Goal: Task Accomplishment & Management: Manage account settings

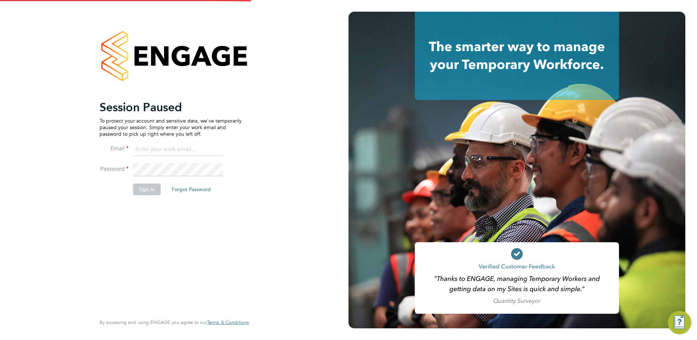
type input "tracy.sellick@apleona.com"
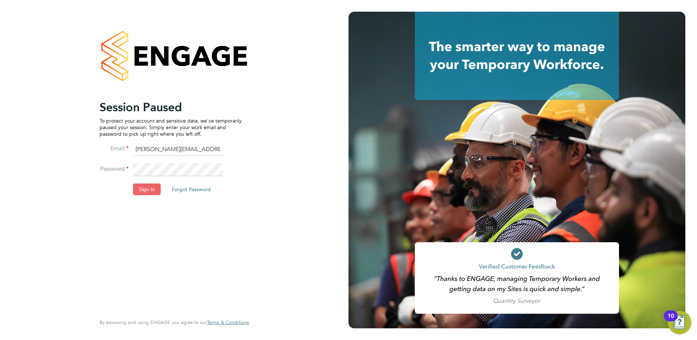
click at [147, 191] on button "Sign In" at bounding box center [147, 189] width 28 height 12
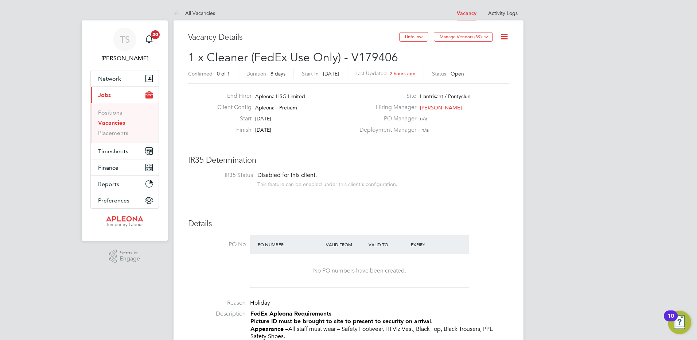
click at [108, 123] on link "Vacancies" at bounding box center [111, 122] width 27 height 7
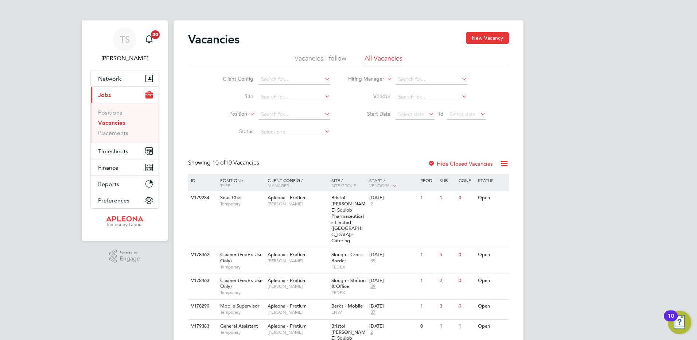
click at [325, 58] on li "Vacancies I follow" at bounding box center [321, 60] width 52 height 13
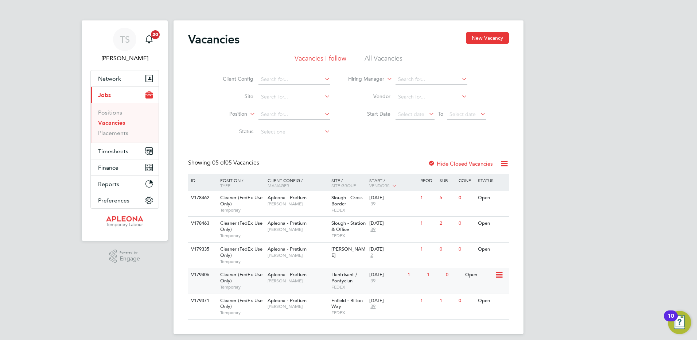
click at [498, 274] on icon at bounding box center [498, 274] width 7 height 9
click at [487, 290] on li "View Details" at bounding box center [481, 291] width 42 height 10
click at [495, 299] on icon at bounding box center [498, 300] width 7 height 9
click at [473, 316] on li "View Details" at bounding box center [481, 317] width 42 height 10
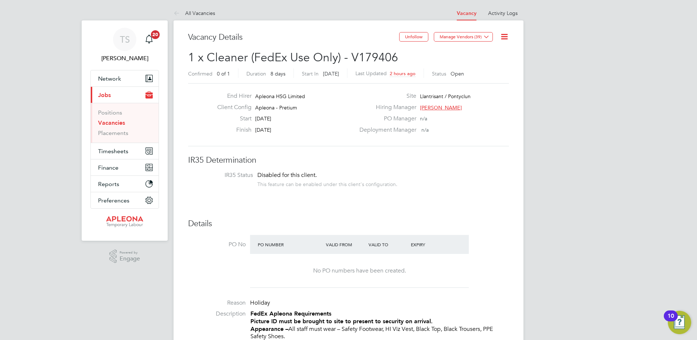
drag, startPoint x: 117, startPoint y: 121, endPoint x: 132, endPoint y: 121, distance: 14.9
click at [117, 121] on link "Vacancies" at bounding box center [111, 122] width 27 height 7
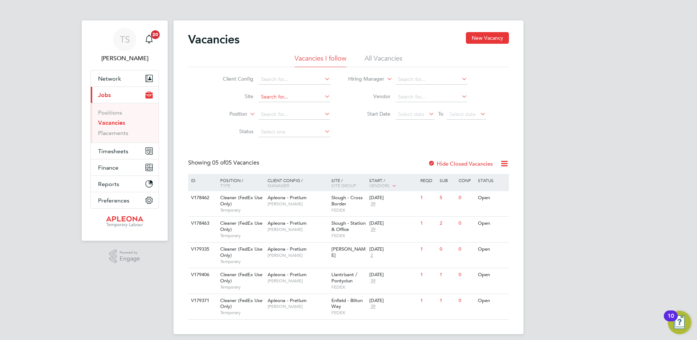
click at [265, 95] on input at bounding box center [294, 97] width 72 height 10
click at [272, 128] on b "Welling" at bounding box center [270, 127] width 19 height 6
type input "[GEOGRAPHIC_DATA]"
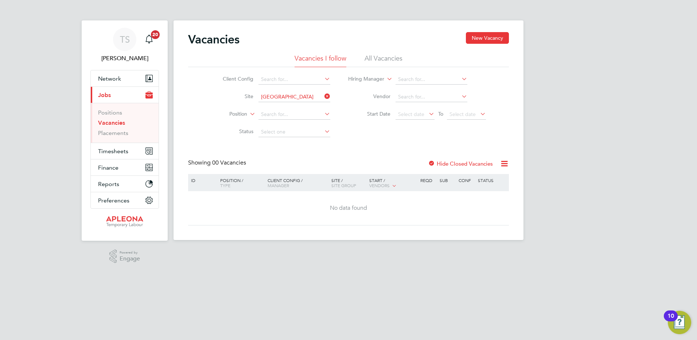
click at [381, 57] on li "All Vacancies" at bounding box center [383, 60] width 38 height 13
click at [452, 163] on label "Hide Closed Vacancies" at bounding box center [460, 163] width 65 height 7
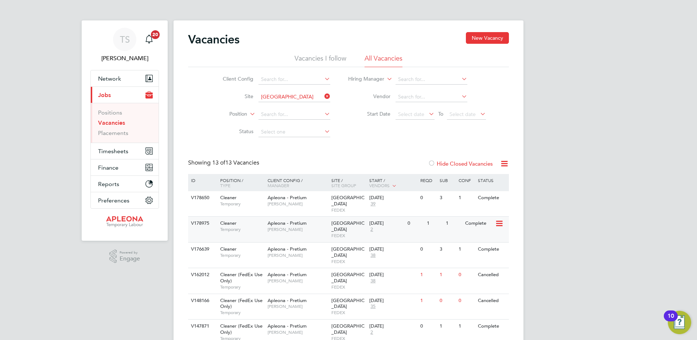
click at [341, 233] on span "FEDEX" at bounding box center [348, 236] width 35 height 6
click at [346, 207] on span "FEDEX" at bounding box center [348, 210] width 35 height 6
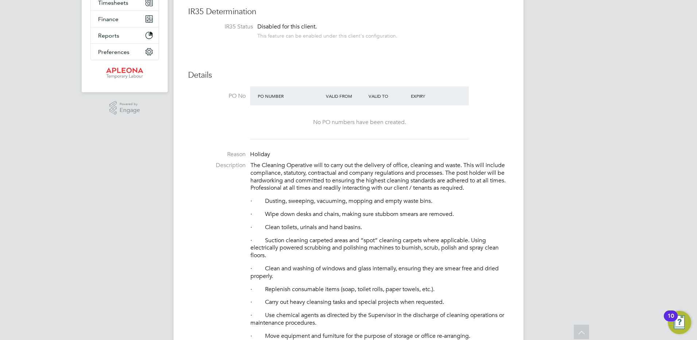
scroll to position [146, 0]
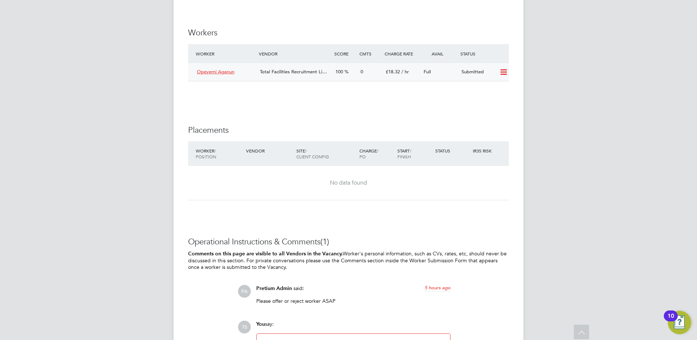
click at [506, 75] on icon at bounding box center [503, 72] width 9 height 6
click at [490, 95] on li "Offer" at bounding box center [494, 95] width 26 height 10
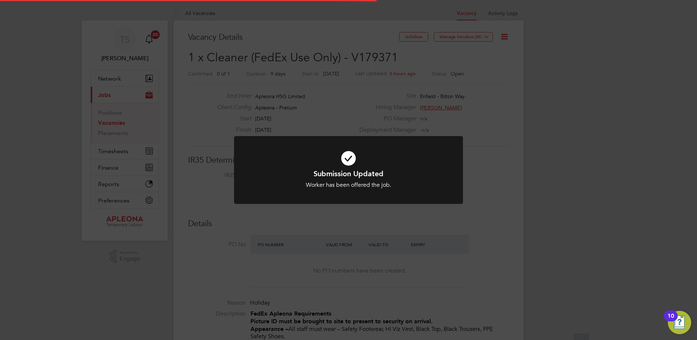
scroll to position [22, 51]
click at [451, 94] on div "Submission Updated Worker has been offered the job. Cancel Okay" at bounding box center [348, 170] width 697 height 340
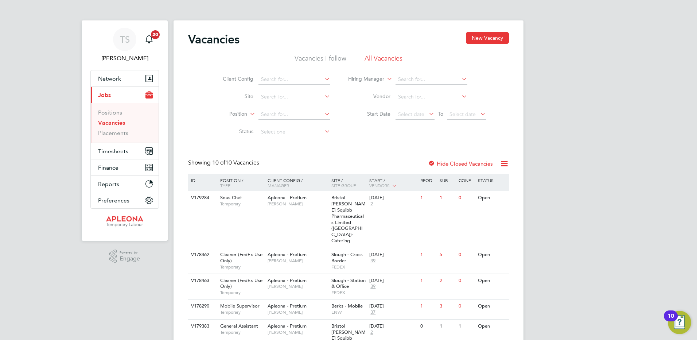
click at [314, 56] on li "Vacancies I follow" at bounding box center [321, 60] width 52 height 13
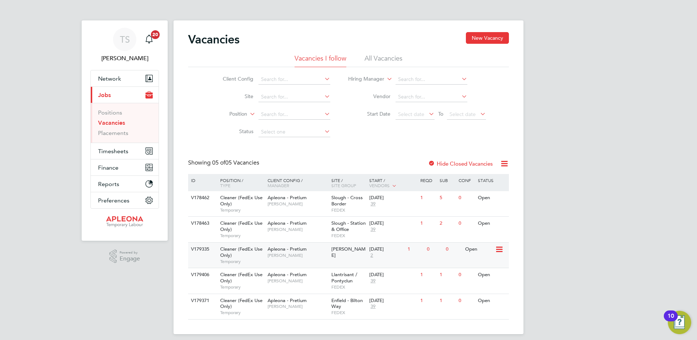
click at [377, 254] on div "29 Aug 2025 2" at bounding box center [386, 252] width 38 height 20
click at [498, 227] on icon at bounding box center [498, 223] width 7 height 9
click at [482, 238] on li "View Details" at bounding box center [481, 240] width 42 height 10
click at [498, 199] on icon at bounding box center [498, 198] width 7 height 9
click at [482, 213] on li "View Details" at bounding box center [481, 215] width 42 height 10
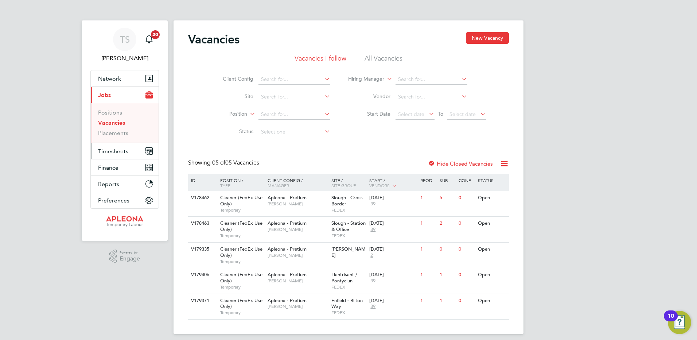
click at [109, 153] on span "Timesheets" at bounding box center [113, 151] width 30 height 7
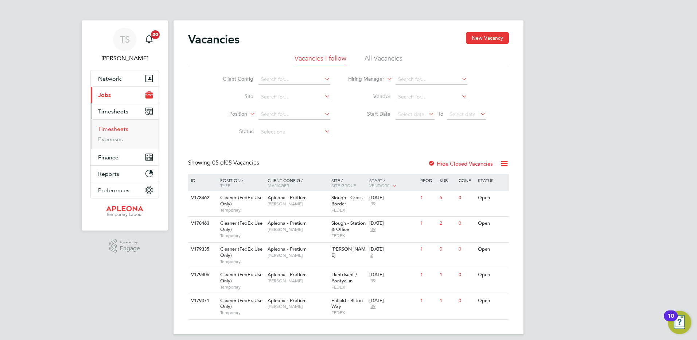
click at [108, 128] on link "Timesheets" at bounding box center [113, 128] width 30 height 7
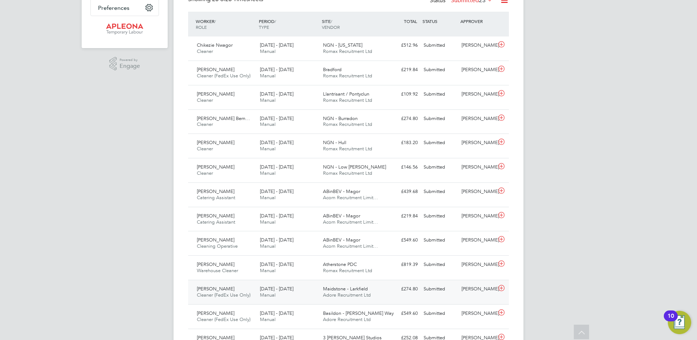
click at [500, 288] on icon at bounding box center [501, 288] width 9 height 6
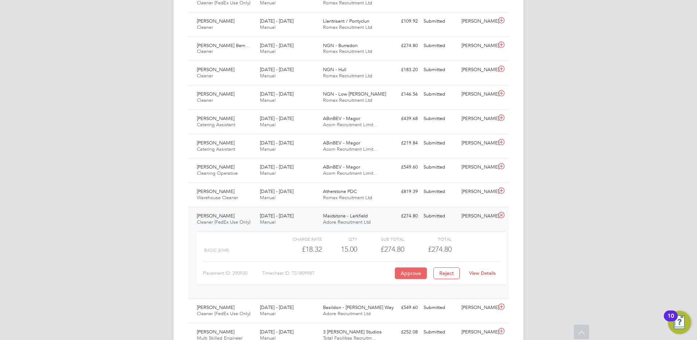
click at [413, 274] on button "Approve" at bounding box center [411, 273] width 32 height 12
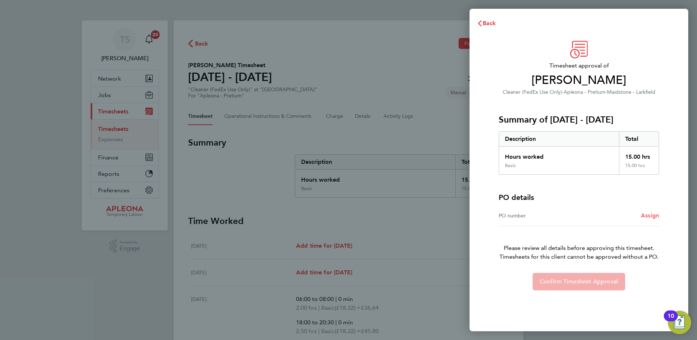
click at [654, 214] on span "Assign" at bounding box center [650, 215] width 18 height 7
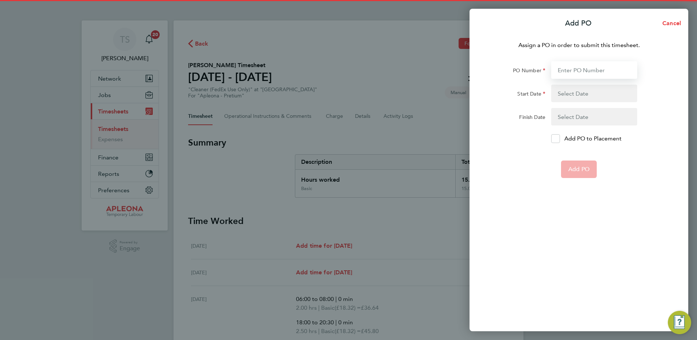
click at [568, 71] on input "PO Number" at bounding box center [594, 69] width 86 height 17
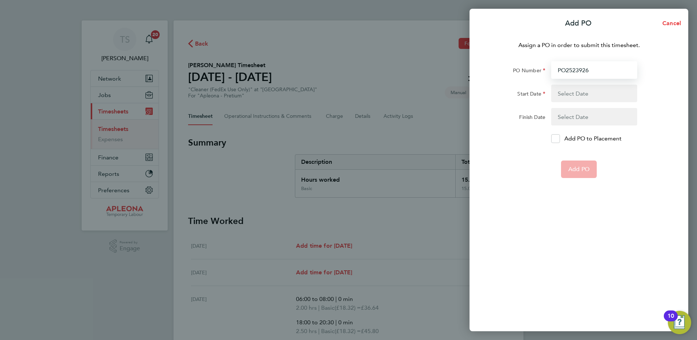
type input "PO2523926"
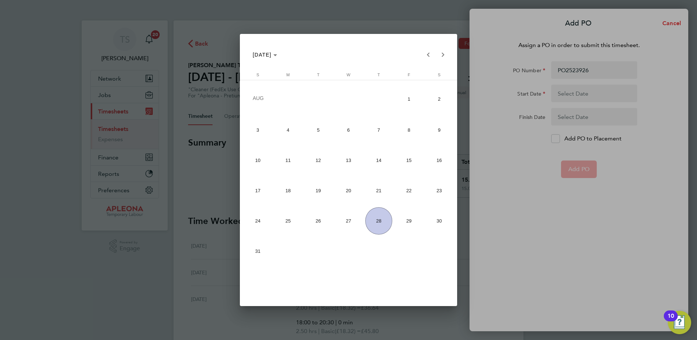
click at [441, 158] on span "16" at bounding box center [438, 160] width 27 height 27
type input "16 Aug 25"
click at [421, 187] on span "22" at bounding box center [408, 190] width 27 height 27
type input "22 Aug 25"
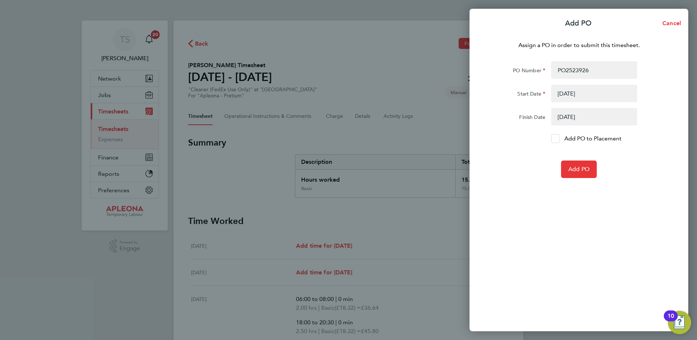
click at [554, 139] on icon at bounding box center [555, 138] width 5 height 5
click at [558, 139] on input "Add PO to Placement" at bounding box center [558, 139] width 0 height 0
click at [575, 165] on button "Add PO" at bounding box center [579, 168] width 36 height 17
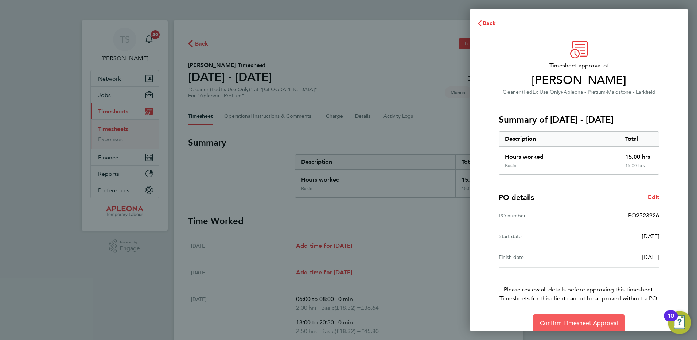
click at [574, 322] on span "Confirm Timesheet Approval" at bounding box center [579, 322] width 78 height 7
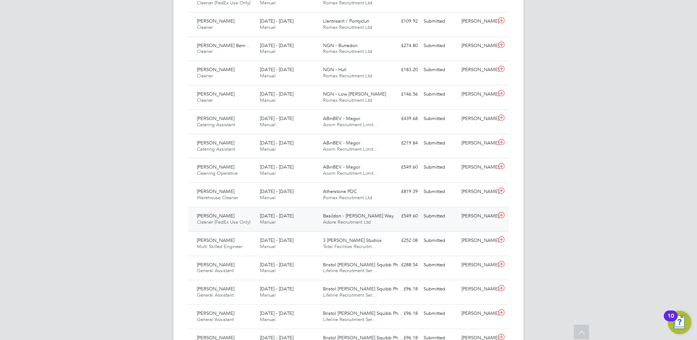
click at [500, 213] on icon at bounding box center [501, 215] width 9 height 6
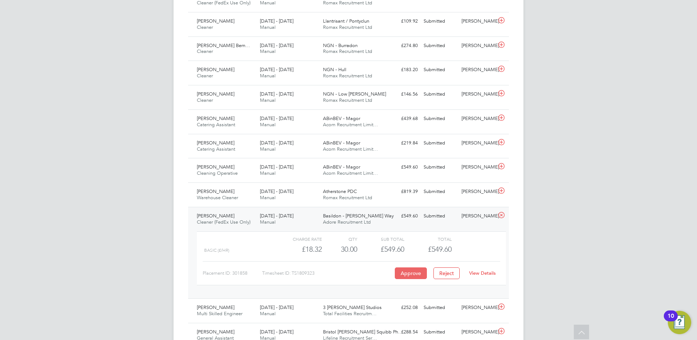
click at [410, 269] on button "Approve" at bounding box center [411, 273] width 32 height 12
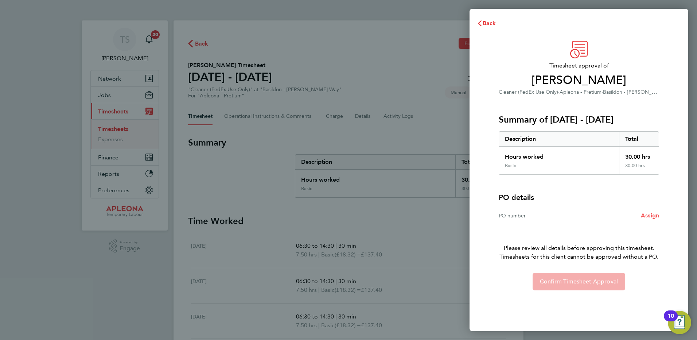
click at [649, 211] on link "Assign" at bounding box center [650, 215] width 18 height 9
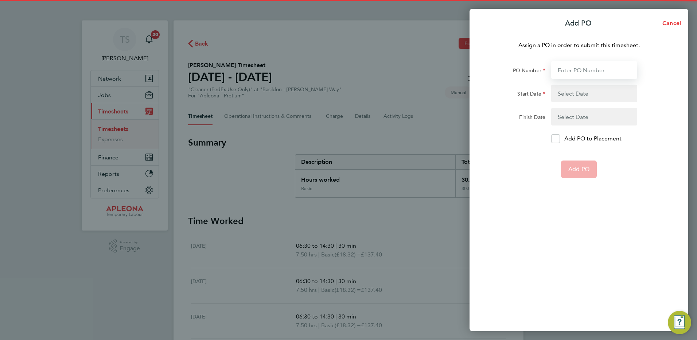
click at [595, 74] on input "PO Number" at bounding box center [594, 69] width 86 height 17
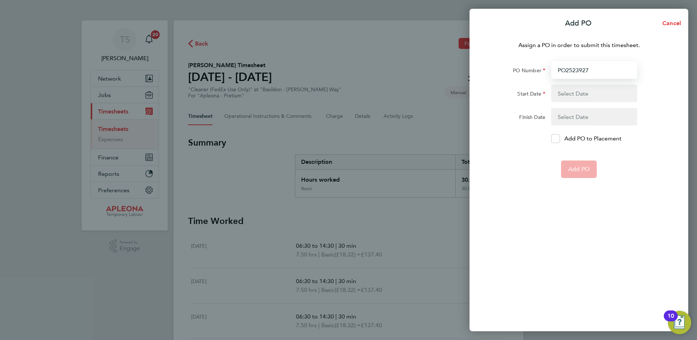
type input "PO2523927"
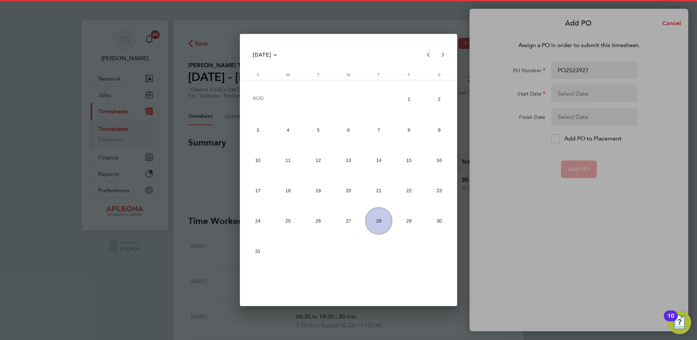
click at [445, 160] on span "16" at bounding box center [438, 160] width 27 height 27
type input "16 Aug 25"
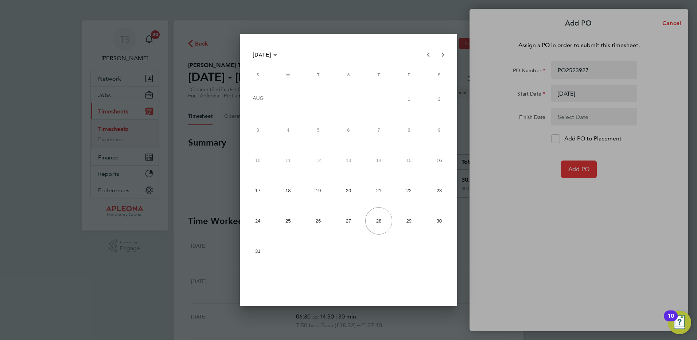
drag, startPoint x: 406, startPoint y: 191, endPoint x: 442, endPoint y: 191, distance: 36.8
click at [407, 191] on span "22" at bounding box center [408, 190] width 27 height 27
type input "22 Aug 25"
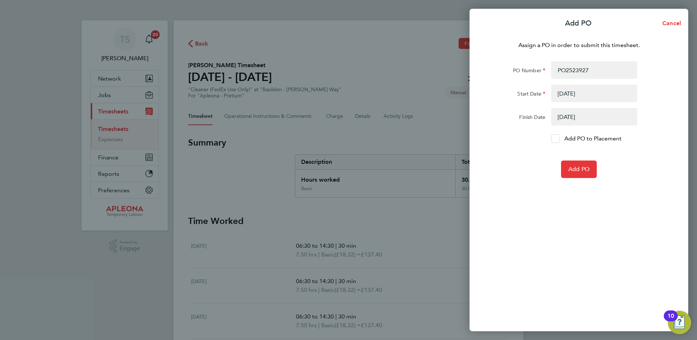
click at [553, 139] on icon at bounding box center [555, 138] width 5 height 5
click at [558, 139] on input "Add PO to Placement" at bounding box center [558, 139] width 0 height 0
click at [581, 173] on button "Add PO" at bounding box center [579, 168] width 36 height 17
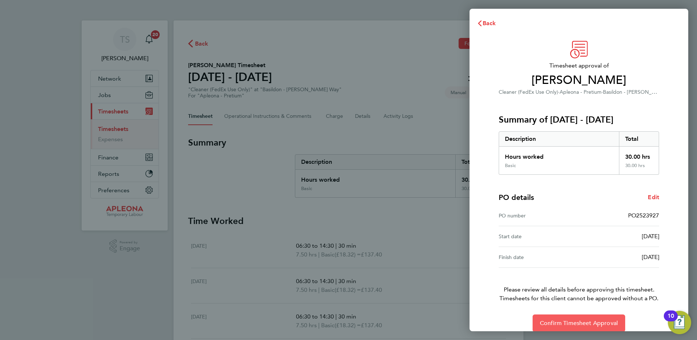
click at [578, 322] on span "Confirm Timesheet Approval" at bounding box center [579, 322] width 78 height 7
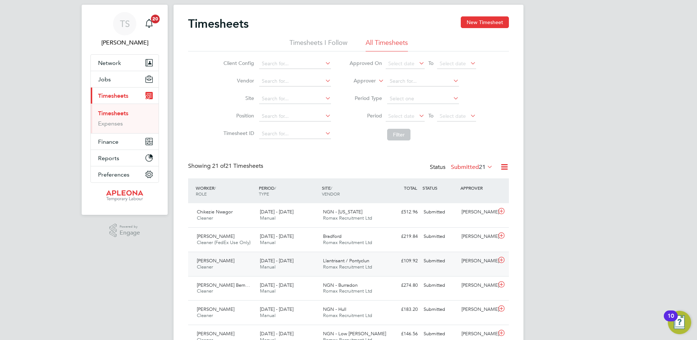
click at [338, 264] on span "Romax Recruitment Ltd" at bounding box center [347, 267] width 49 height 6
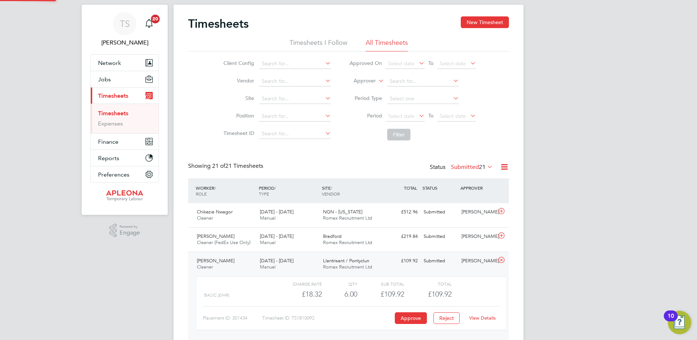
scroll to position [12, 71]
click at [485, 317] on link "View Details" at bounding box center [482, 318] width 27 height 6
click at [500, 260] on icon at bounding box center [501, 260] width 9 height 6
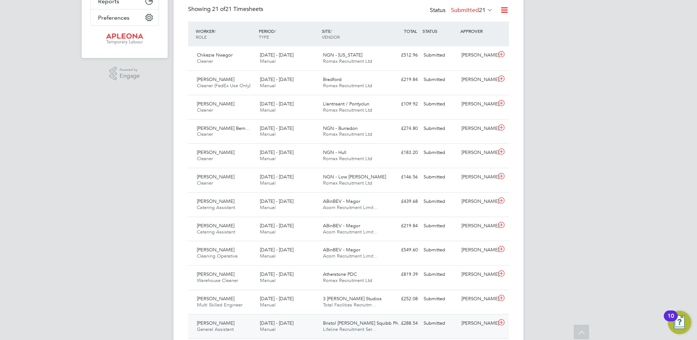
scroll to position [161, 0]
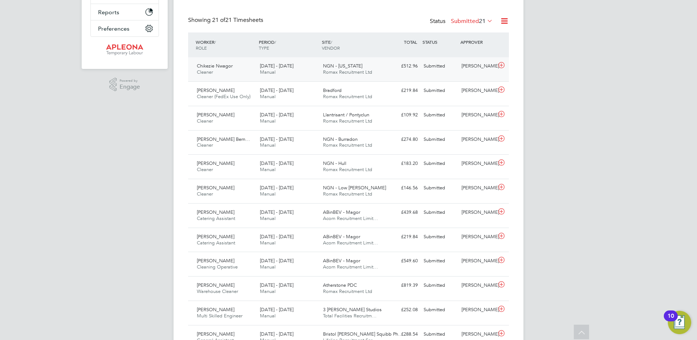
click at [501, 63] on icon at bounding box center [501, 65] width 9 height 6
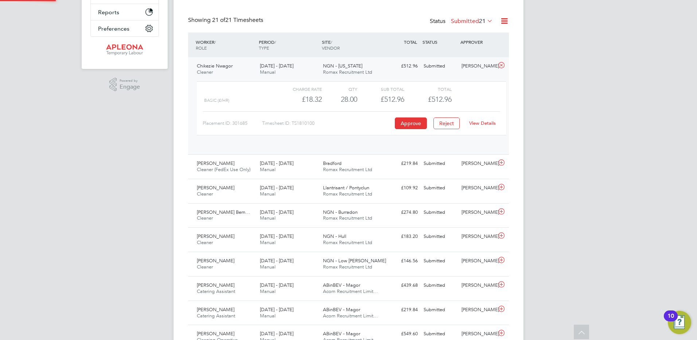
scroll to position [12, 71]
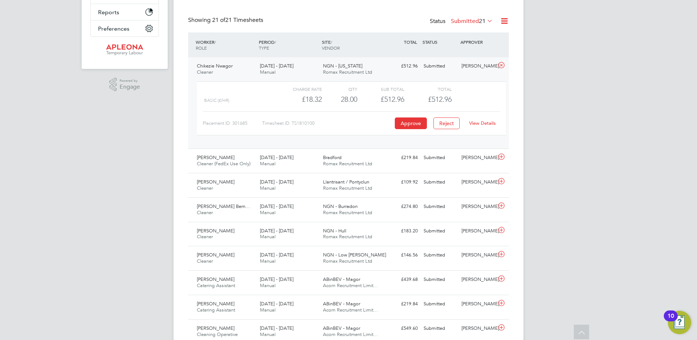
click at [501, 63] on icon at bounding box center [501, 65] width 9 height 6
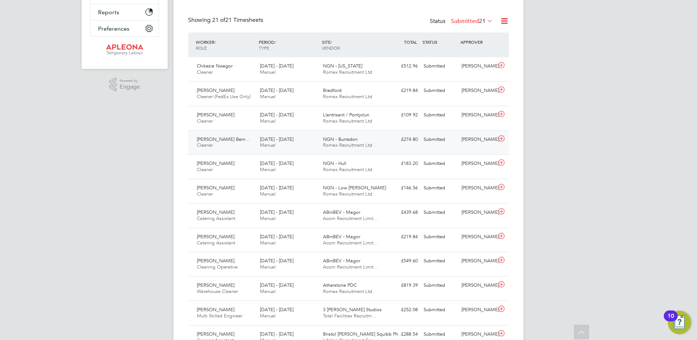
click at [502, 138] on icon at bounding box center [501, 139] width 9 height 6
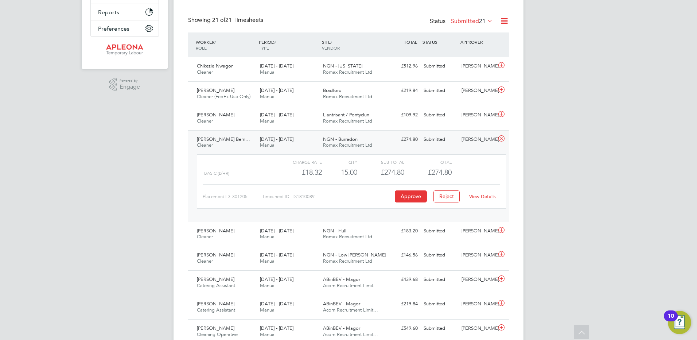
click at [479, 196] on link "View Details" at bounding box center [482, 196] width 27 height 6
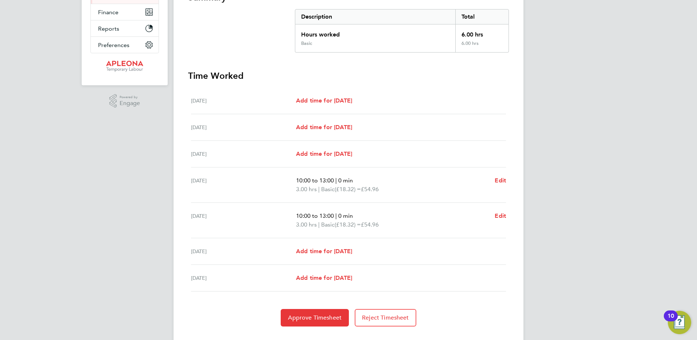
scroll to position [146, 0]
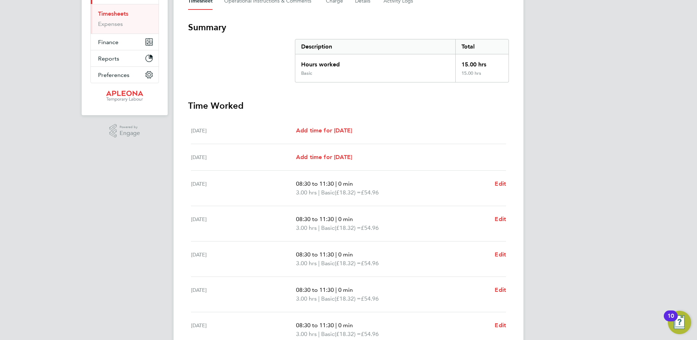
scroll to position [182, 0]
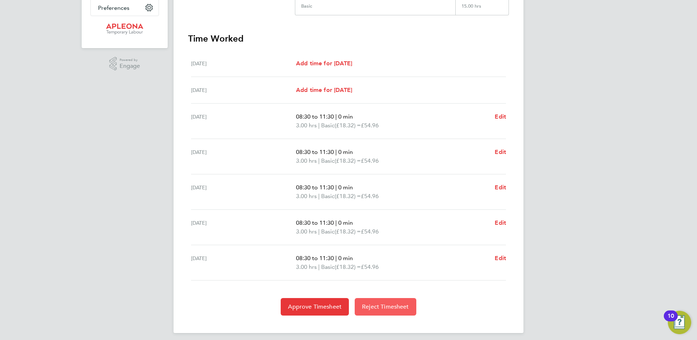
click at [378, 309] on span "Reject Timesheet" at bounding box center [385, 306] width 47 height 7
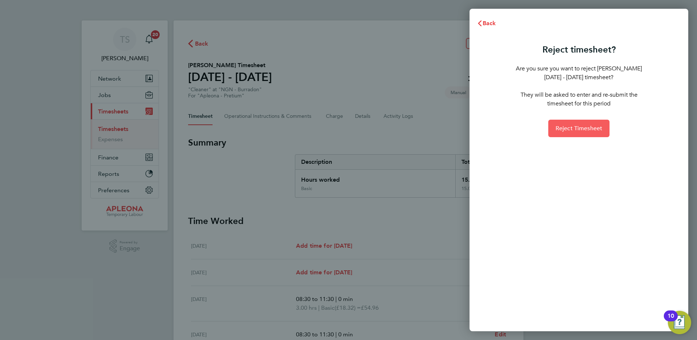
click at [568, 132] on span "Reject Timesheet" at bounding box center [578, 128] width 47 height 7
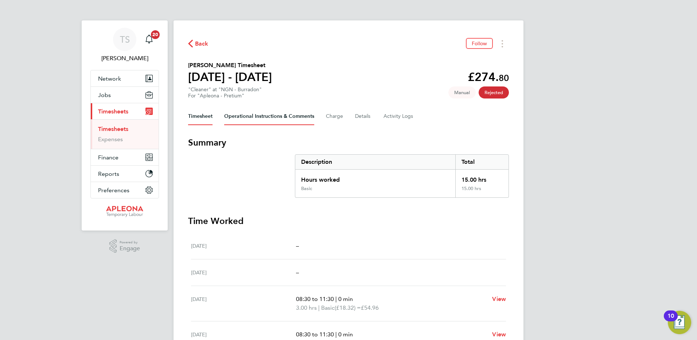
click at [277, 117] on Comments-tab "Operational Instructions & Comments" at bounding box center [269, 116] width 90 height 17
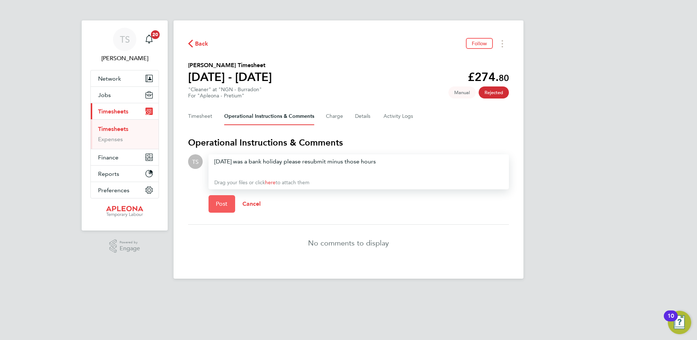
click at [214, 199] on button "Post" at bounding box center [221, 203] width 27 height 17
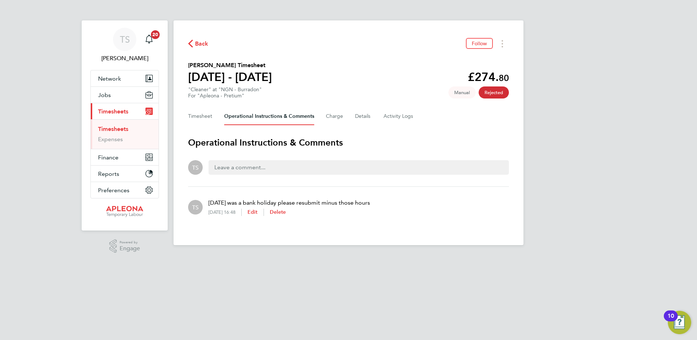
click at [106, 128] on link "Timesheets" at bounding box center [113, 128] width 30 height 7
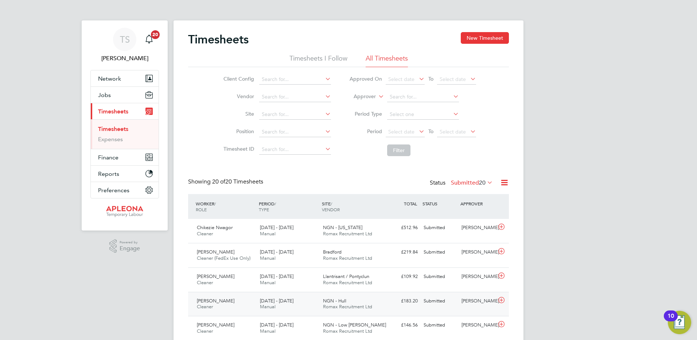
click at [499, 302] on icon at bounding box center [501, 300] width 9 height 6
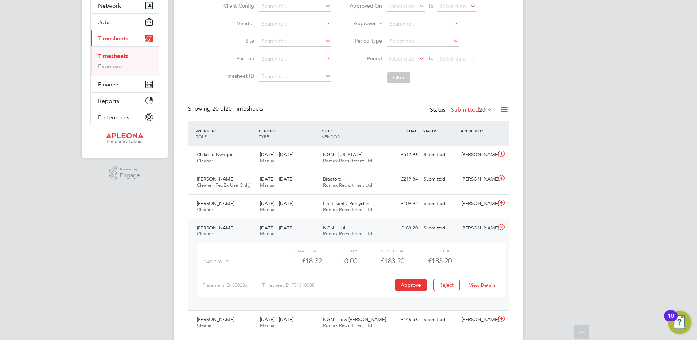
click at [479, 288] on div "View Details" at bounding box center [482, 285] width 36 height 12
click at [486, 284] on link "View Details" at bounding box center [482, 285] width 27 height 6
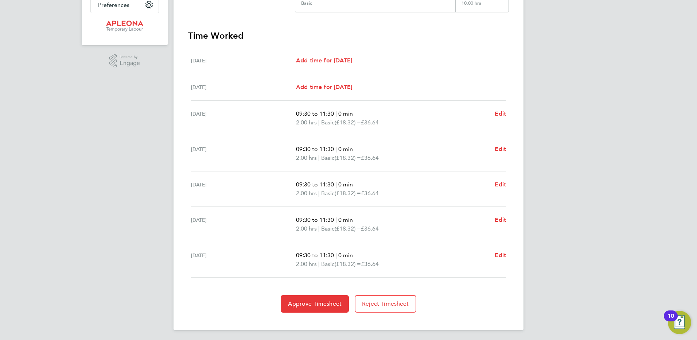
scroll to position [187, 0]
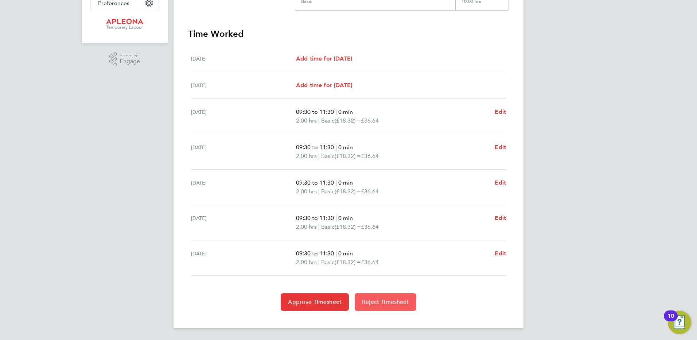
click at [389, 304] on span "Reject Timesheet" at bounding box center [385, 301] width 47 height 7
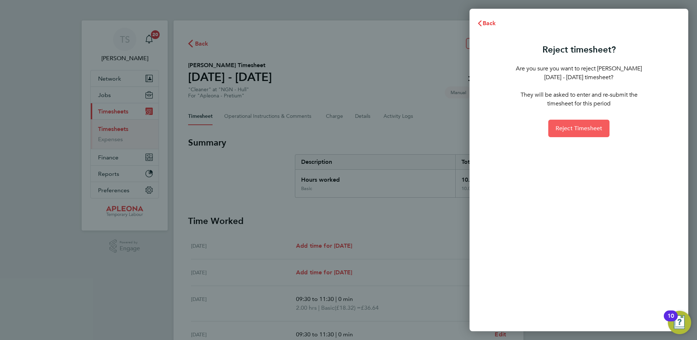
click at [574, 130] on span "Reject Timesheet" at bounding box center [578, 128] width 47 height 7
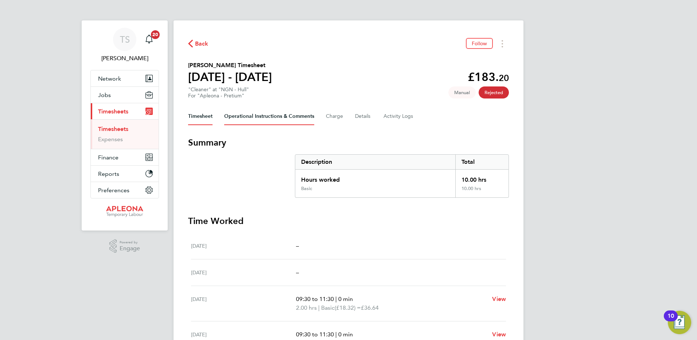
click at [272, 114] on Comments-tab "Operational Instructions & Comments" at bounding box center [269, 116] width 90 height 17
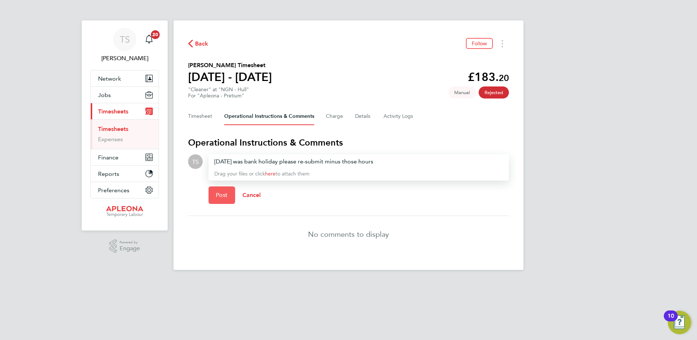
click at [226, 202] on button "Post" at bounding box center [221, 194] width 27 height 17
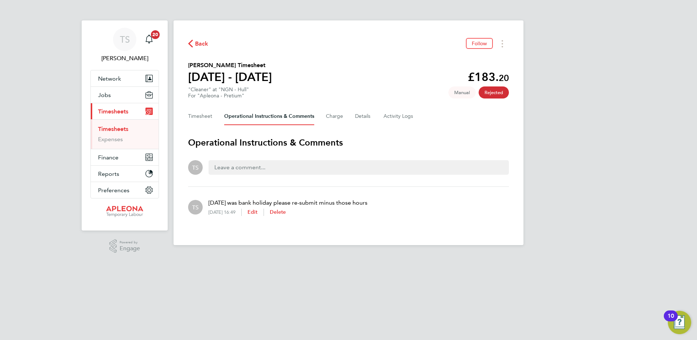
click at [107, 129] on link "Timesheets" at bounding box center [113, 128] width 30 height 7
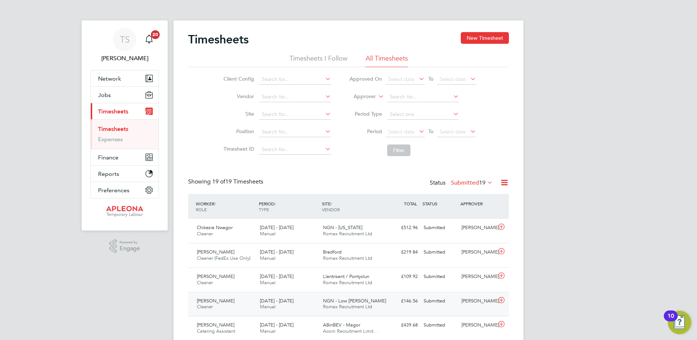
click at [500, 299] on icon at bounding box center [501, 300] width 9 height 6
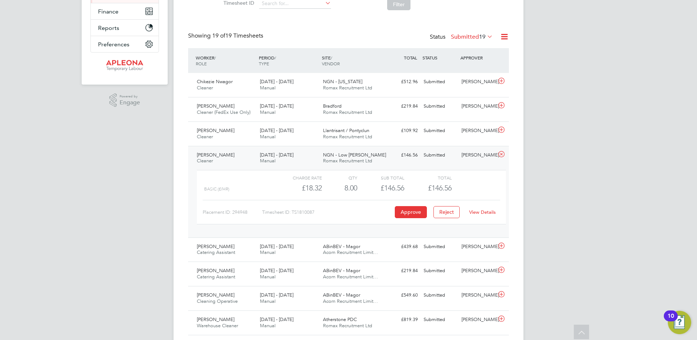
click at [483, 213] on link "View Details" at bounding box center [482, 212] width 27 height 6
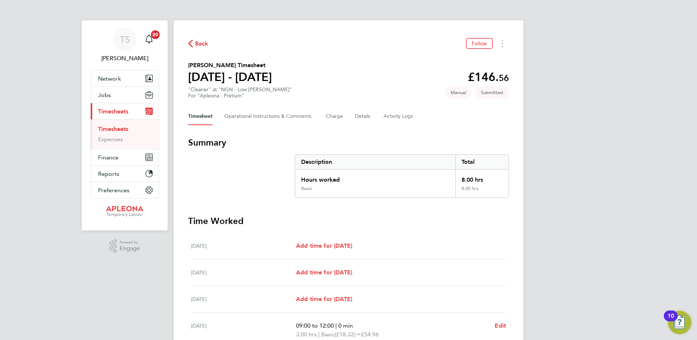
click at [114, 127] on link "Timesheets" at bounding box center [113, 128] width 30 height 7
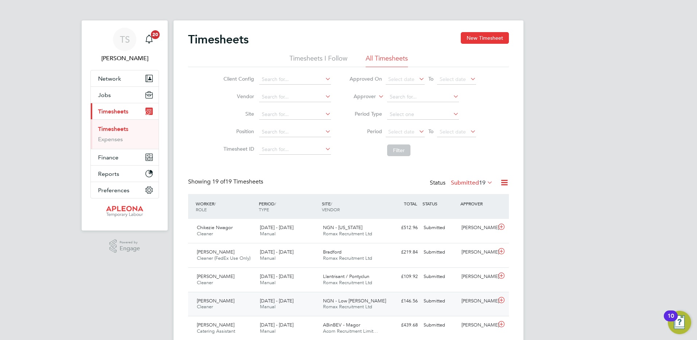
click at [502, 301] on icon at bounding box center [501, 300] width 9 height 6
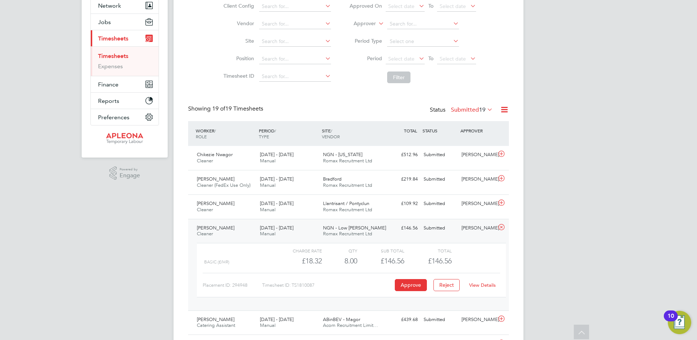
click at [499, 226] on icon at bounding box center [501, 227] width 9 height 6
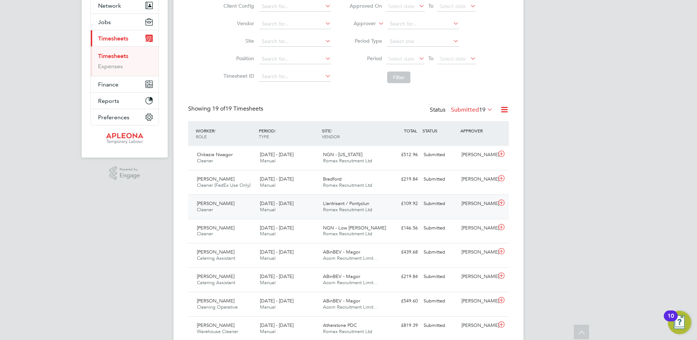
click at [501, 200] on icon at bounding box center [501, 203] width 9 height 6
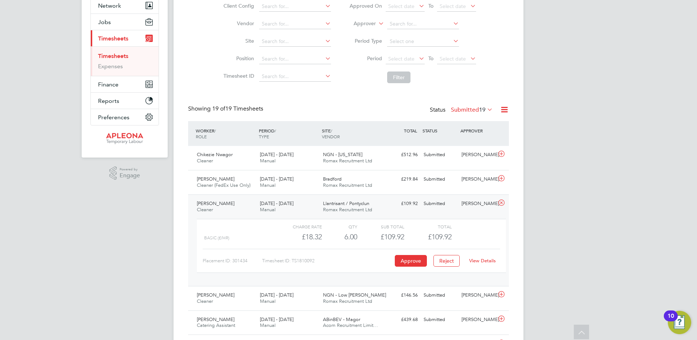
click at [499, 201] on icon at bounding box center [501, 203] width 9 height 6
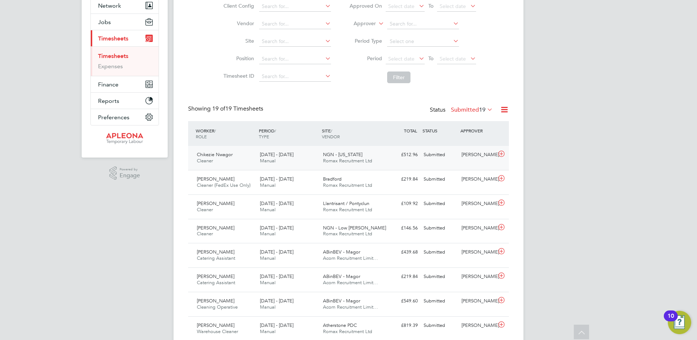
click at [502, 153] on icon at bounding box center [501, 154] width 9 height 6
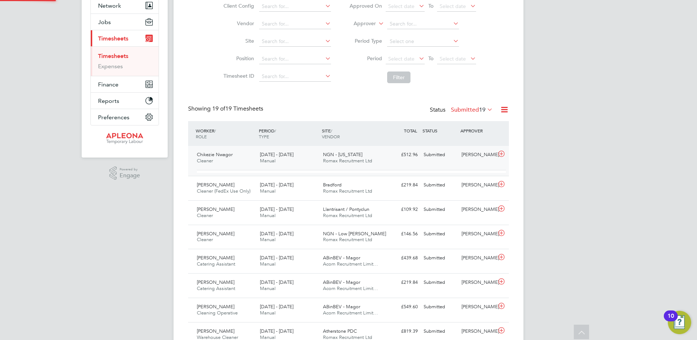
scroll to position [12, 71]
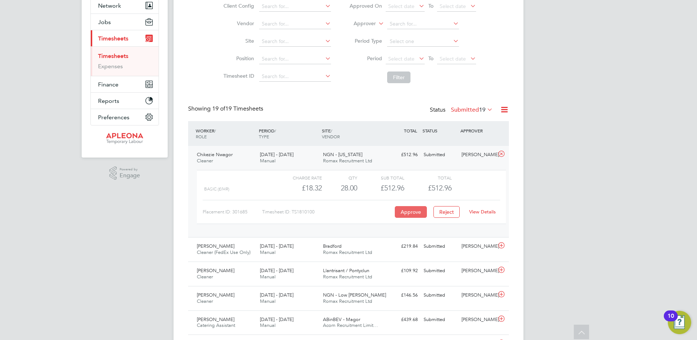
click at [412, 213] on button "Approve" at bounding box center [411, 212] width 32 height 12
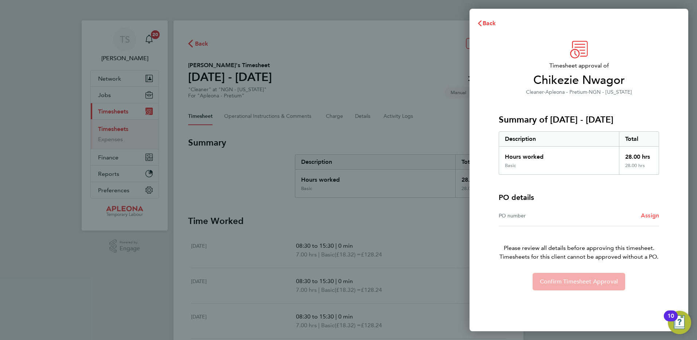
click at [650, 215] on span "Assign" at bounding box center [650, 215] width 18 height 7
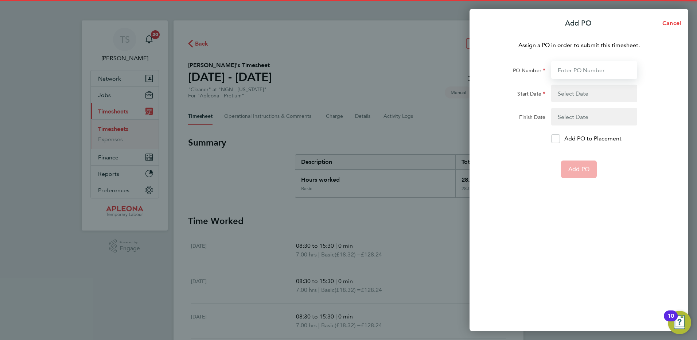
drag, startPoint x: 567, startPoint y: 71, endPoint x: 563, endPoint y: 69, distance: 5.1
click at [567, 71] on input "PO Number" at bounding box center [594, 69] width 86 height 17
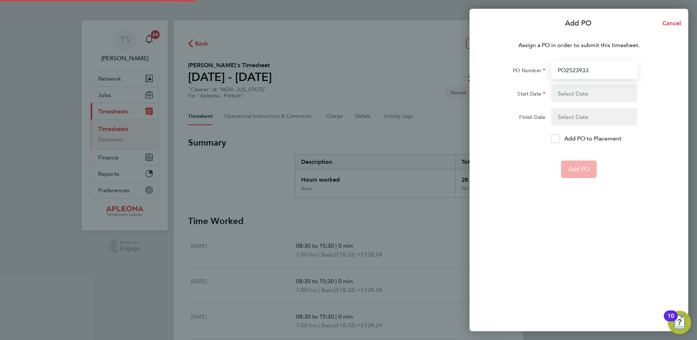
type input "PO2523933"
click at [586, 94] on button "button" at bounding box center [594, 93] width 86 height 17
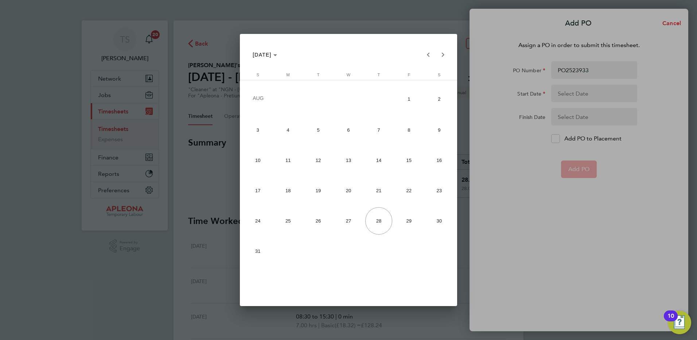
drag, startPoint x: 438, startPoint y: 188, endPoint x: 461, endPoint y: 186, distance: 23.4
click at [438, 188] on span "23" at bounding box center [438, 190] width 27 height 27
type input "23 Aug 25"
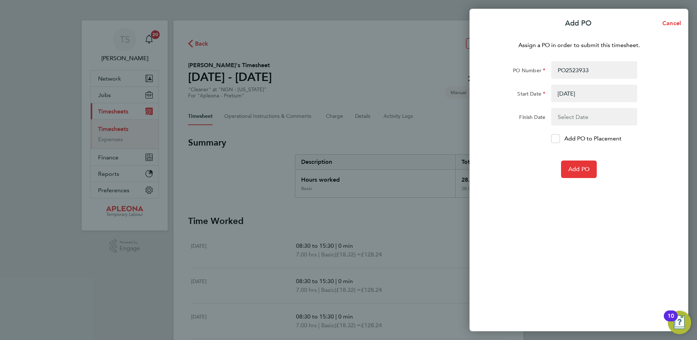
click at [572, 117] on button "button" at bounding box center [594, 116] width 86 height 17
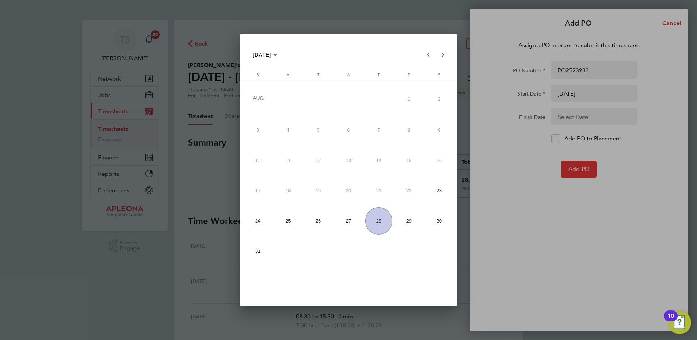
click at [409, 222] on span "29" at bounding box center [408, 220] width 27 height 27
type input "29 Aug 25"
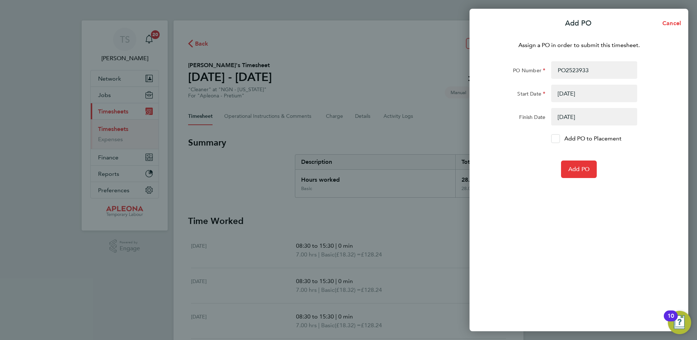
click at [553, 139] on icon at bounding box center [555, 138] width 5 height 5
click at [558, 139] on input "Add PO to Placement" at bounding box center [558, 139] width 0 height 0
click at [572, 168] on span "Add PO" at bounding box center [578, 168] width 21 height 7
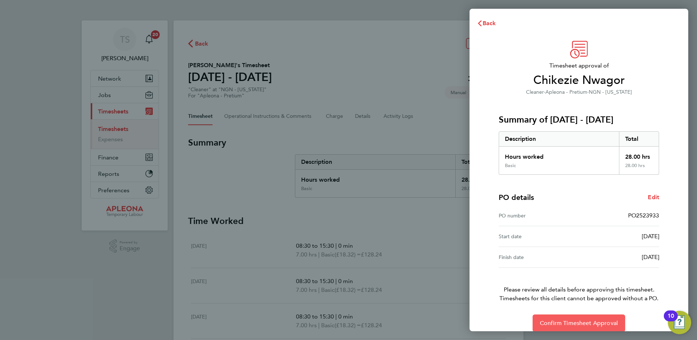
click at [586, 320] on span "Confirm Timesheet Approval" at bounding box center [579, 322] width 78 height 7
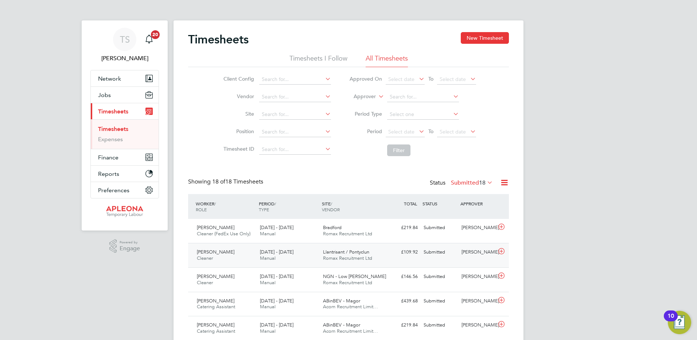
click at [499, 251] on icon at bounding box center [501, 251] width 9 height 6
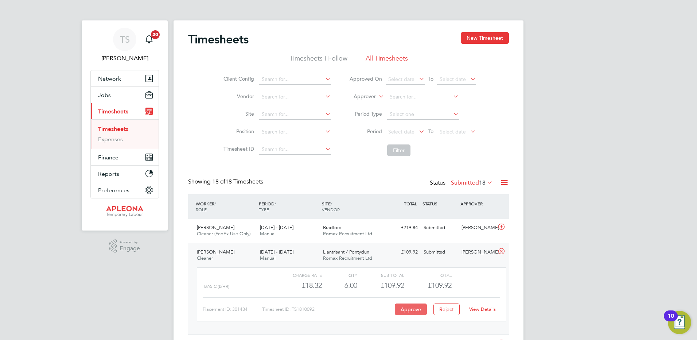
click at [404, 310] on button "Approve" at bounding box center [411, 309] width 32 height 12
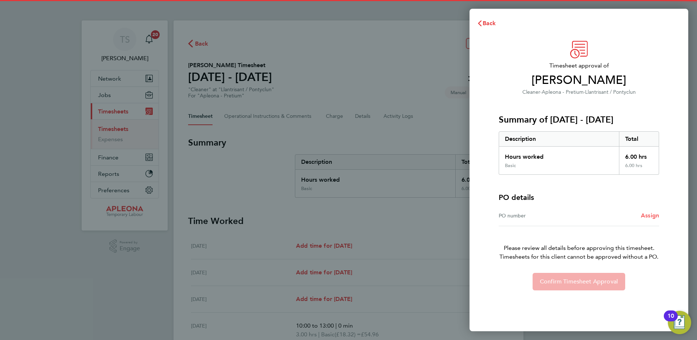
click at [649, 213] on span "Assign" at bounding box center [650, 215] width 18 height 7
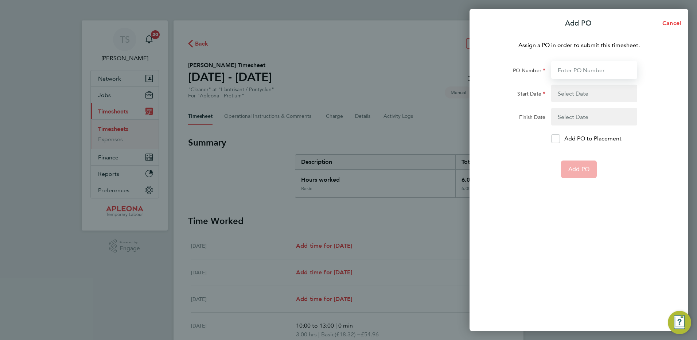
click at [554, 64] on input "PO Number" at bounding box center [594, 69] width 86 height 17
type input "PO2523"
click at [673, 24] on span "Cancel" at bounding box center [670, 23] width 21 height 7
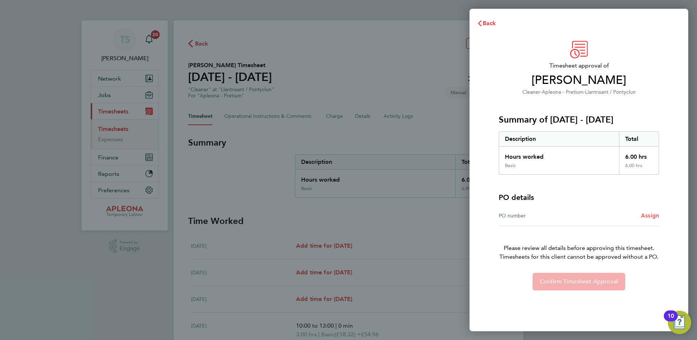
click at [651, 212] on span "Assign" at bounding box center [650, 215] width 18 height 7
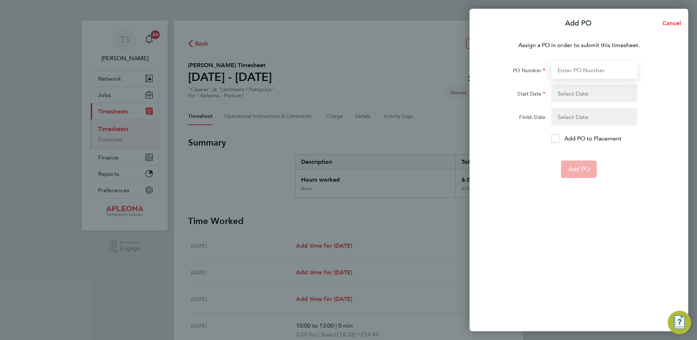
drag, startPoint x: 585, startPoint y: 72, endPoint x: 580, endPoint y: 69, distance: 5.6
click at [585, 72] on input "PO Number" at bounding box center [594, 69] width 86 height 17
type input "PO2523936"
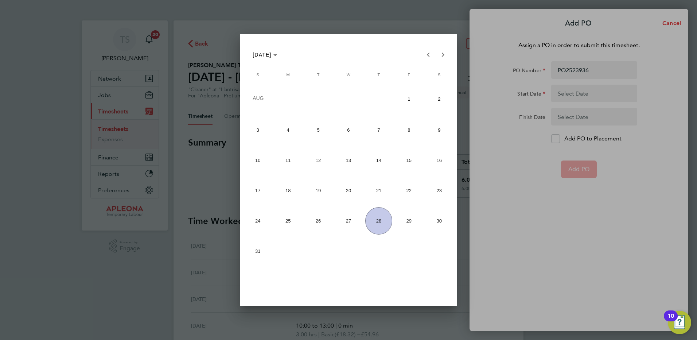
click at [438, 190] on span "23" at bounding box center [438, 190] width 27 height 27
type input "[DATE]"
drag, startPoint x: 410, startPoint y: 224, endPoint x: 502, endPoint y: 179, distance: 101.6
click at [411, 224] on span "29" at bounding box center [408, 220] width 27 height 27
type input "[DATE]"
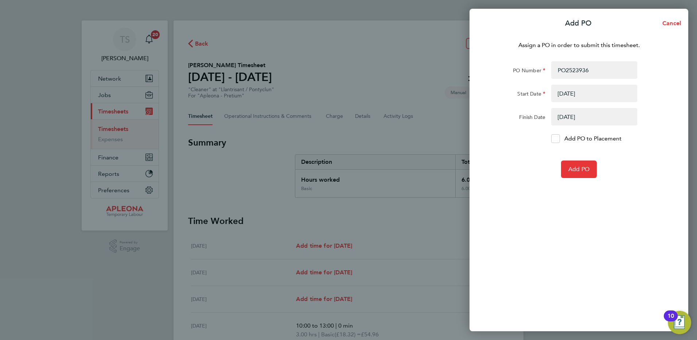
click at [549, 140] on div "Add PO to Placement" at bounding box center [594, 138] width 92 height 9
click at [557, 143] on form "PO Number PO2523936 Start Date 23 Aug 25 Finish Date 29 Aug 25 Add PO to Placem…" at bounding box center [579, 119] width 178 height 117
click at [554, 139] on icon at bounding box center [555, 138] width 5 height 5
click at [558, 139] on input "Add PO to Placement" at bounding box center [558, 139] width 0 height 0
click at [572, 168] on span "Add PO" at bounding box center [578, 168] width 21 height 7
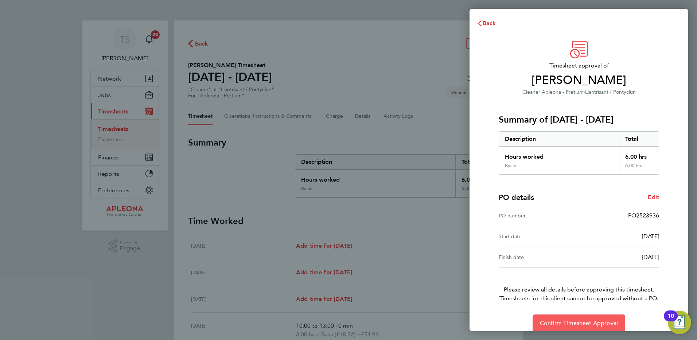
click at [579, 327] on button "Confirm Timesheet Approval" at bounding box center [579, 322] width 93 height 17
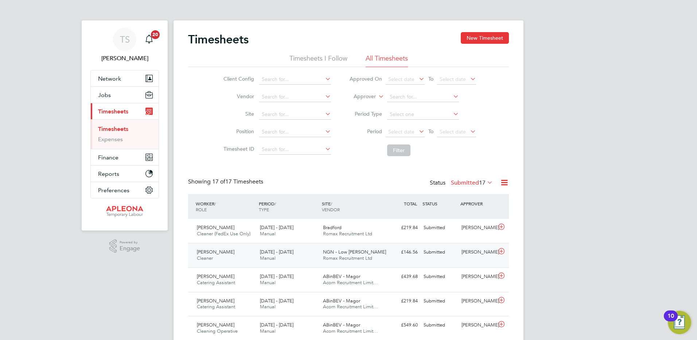
click at [500, 250] on icon at bounding box center [501, 251] width 9 height 6
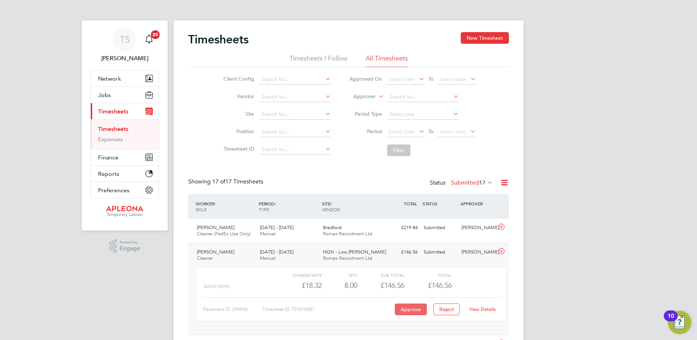
click at [407, 307] on button "Approve" at bounding box center [411, 309] width 32 height 12
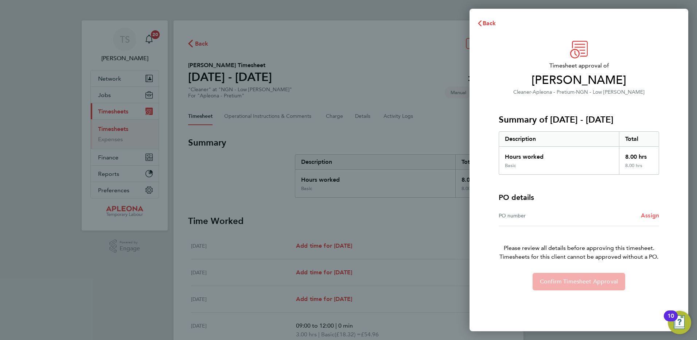
click at [650, 215] on span "Assign" at bounding box center [650, 215] width 18 height 7
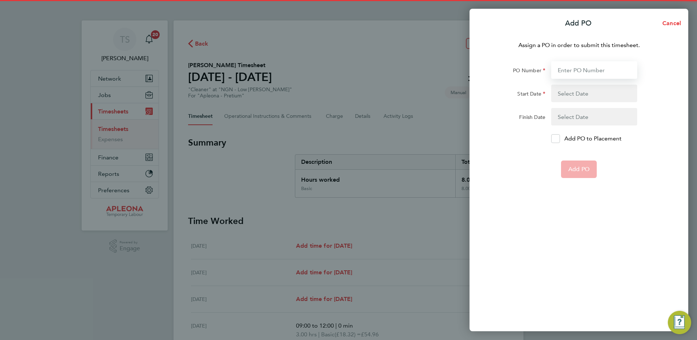
click at [568, 66] on input "PO Number" at bounding box center [594, 69] width 86 height 17
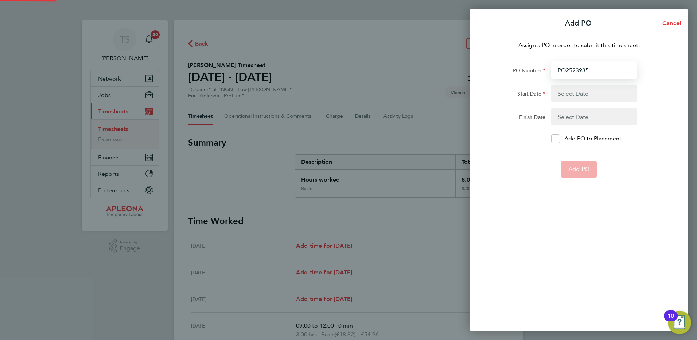
type input "PO2523935"
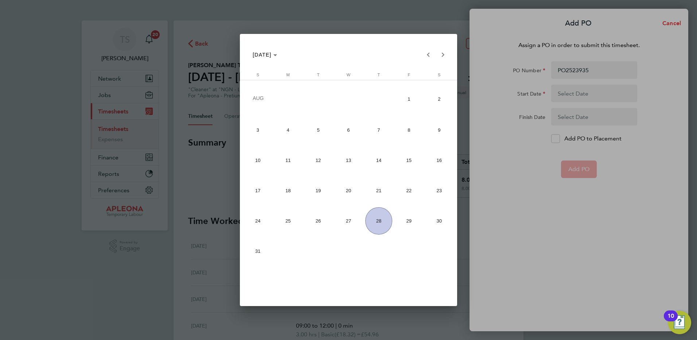
click at [434, 194] on span "23" at bounding box center [438, 190] width 27 height 27
type input "[DATE]"
click at [555, 135] on div at bounding box center [348, 170] width 697 height 340
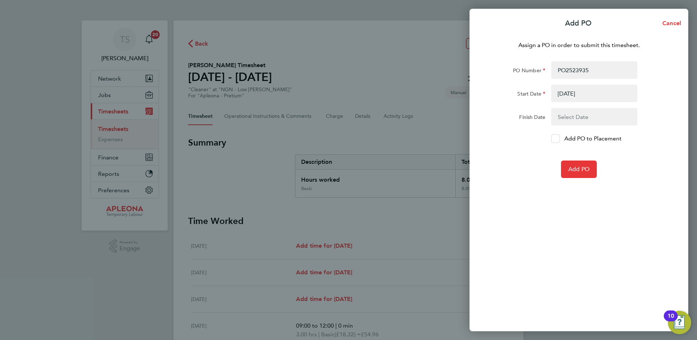
click at [569, 125] on form "PO Number PO2523935 Start Date [DATE] Finish Date Add PO to Placement Add PO" at bounding box center [579, 119] width 178 height 117
click at [568, 119] on body "TS [PERSON_NAME] Notifications 20 Applications: Network Sites Workers Jobs Posi…" at bounding box center [348, 254] width 697 height 509
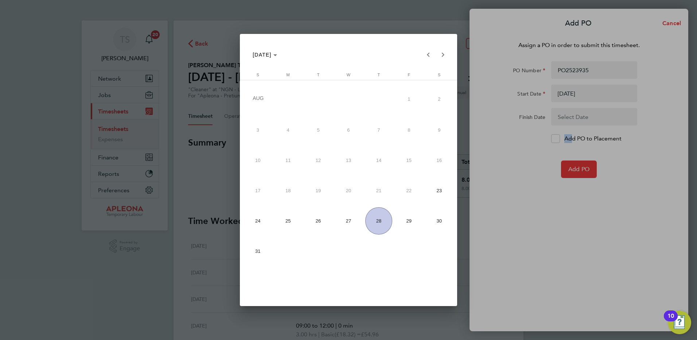
drag, startPoint x: 414, startPoint y: 216, endPoint x: 469, endPoint y: 205, distance: 56.1
click at [415, 216] on span "29" at bounding box center [408, 220] width 27 height 27
type input "[DATE]"
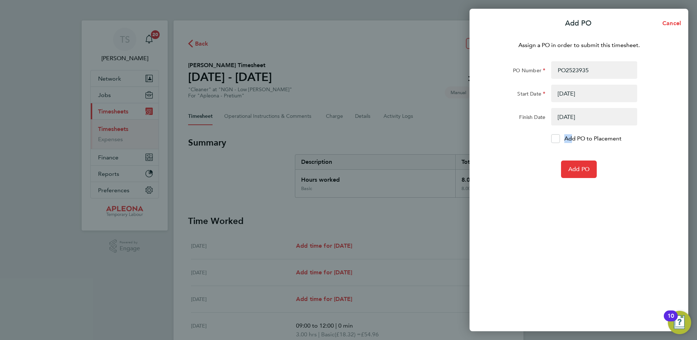
click at [560, 133] on form "PO Number PO2523935 Start Date [DATE] Finish Date [DATE] Add PO to Placement Ad…" at bounding box center [579, 119] width 178 height 117
click at [557, 141] on icon at bounding box center [555, 138] width 5 height 5
click at [558, 139] on input "Add PO to Placement" at bounding box center [558, 139] width 0 height 0
click at [574, 161] on button "Add PO" at bounding box center [579, 168] width 36 height 17
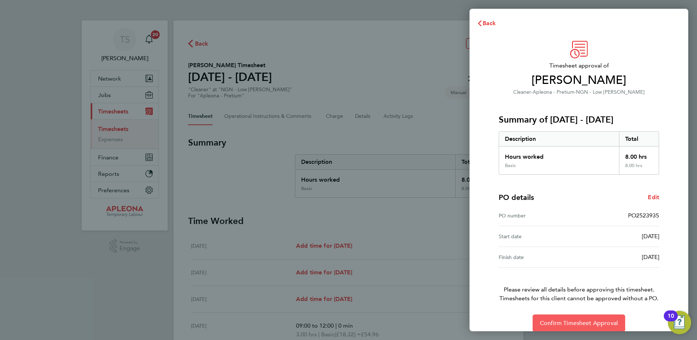
click at [576, 323] on span "Confirm Timesheet Approval" at bounding box center [579, 322] width 78 height 7
